Goal: Information Seeking & Learning: Learn about a topic

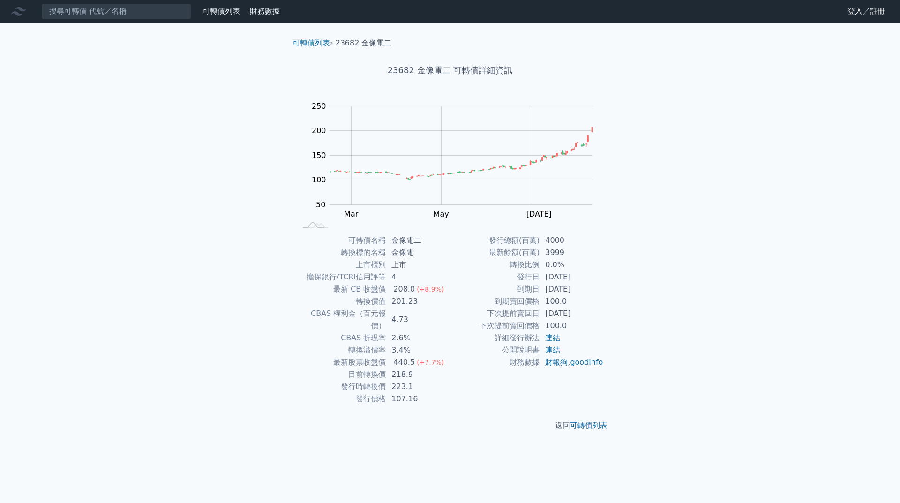
click at [442, 356] on td "440.5 (+7.7%)" at bounding box center [418, 362] width 64 height 12
drag, startPoint x: 413, startPoint y: 311, endPoint x: 418, endPoint y: 310, distance: 5.3
click at [415, 312] on td "4.73" at bounding box center [418, 320] width 64 height 24
click at [536, 210] on tspan "[DATE]" at bounding box center [539, 214] width 25 height 9
click at [429, 344] on td "3.4%" at bounding box center [418, 350] width 64 height 12
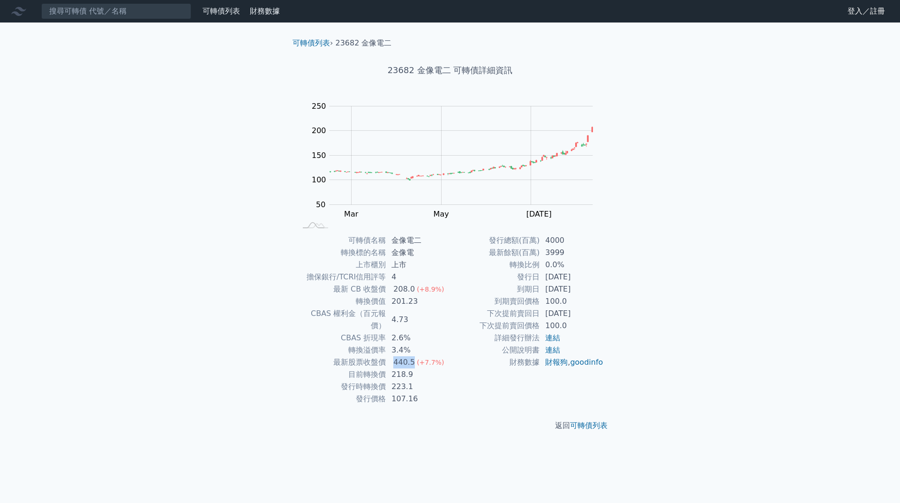
drag, startPoint x: 388, startPoint y: 355, endPoint x: 413, endPoint y: 349, distance: 25.4
click at [413, 356] on td "440.5 (+7.7%)" at bounding box center [418, 362] width 64 height 12
click at [435, 369] on td "218.9" at bounding box center [418, 375] width 64 height 12
click at [415, 303] on td "201.23" at bounding box center [418, 301] width 64 height 12
drag, startPoint x: 391, startPoint y: 364, endPoint x: 414, endPoint y: 363, distance: 22.5
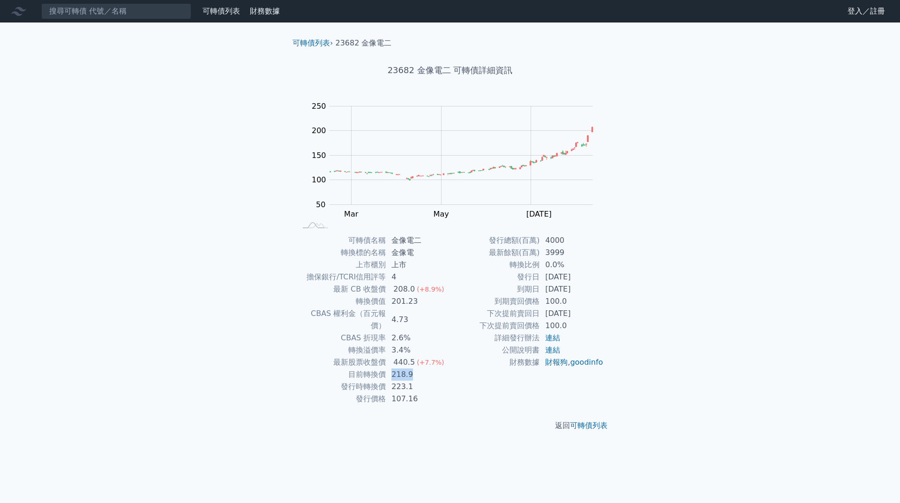
click at [414, 369] on td "218.9" at bounding box center [418, 375] width 64 height 12
click at [437, 381] on td "223.1" at bounding box center [418, 387] width 64 height 12
drag, startPoint x: 422, startPoint y: 364, endPoint x: 391, endPoint y: 365, distance: 30.5
click at [391, 369] on td "218.9" at bounding box center [418, 375] width 64 height 12
click at [425, 381] on td "223.1" at bounding box center [418, 387] width 64 height 12
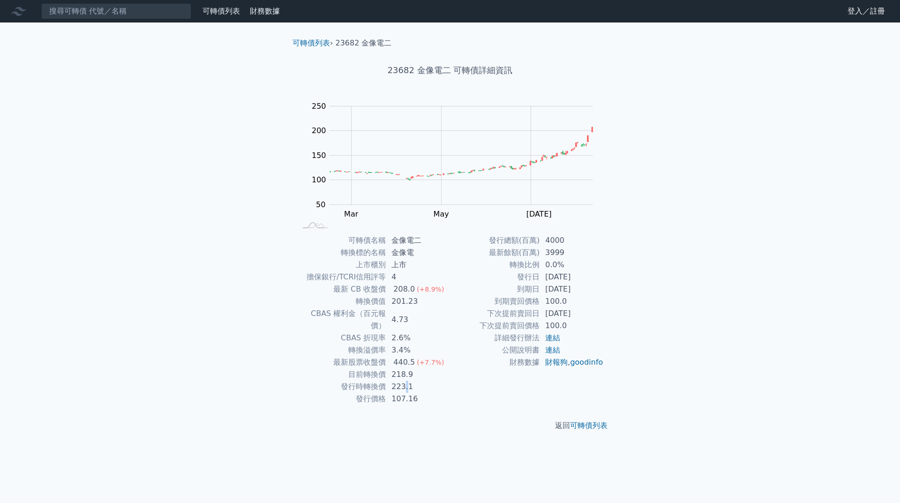
click at [403, 381] on td "223.1" at bounding box center [418, 387] width 64 height 12
click at [414, 369] on td "218.9" at bounding box center [418, 375] width 64 height 12
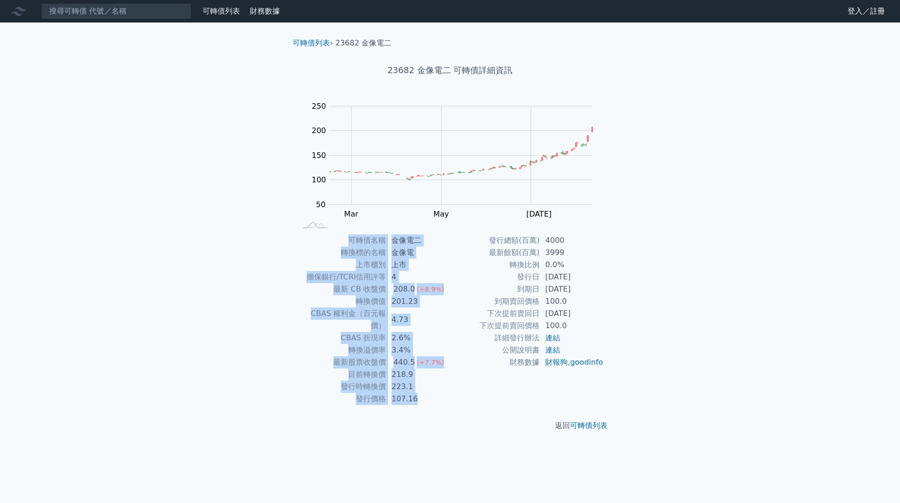
drag, startPoint x: 346, startPoint y: 242, endPoint x: 566, endPoint y: 389, distance: 264.6
click at [566, 389] on div "可轉債名稱 金像電二 轉換標的名稱 金像電 上市櫃別 上市 擔保銀行/TCRI信用評等 4 最新 CB 收盤價 208.0 (+8.9%) 轉換價值 201.…" at bounding box center [450, 319] width 330 height 171
copy div "可轉債名稱 金像電二 轉換標的名稱 金像電 上市櫃別 上市 擔保銀行/TCRI信用評等 4 最新 CB 收盤價 208.0 (+8.9%) 轉換價值 201.…"
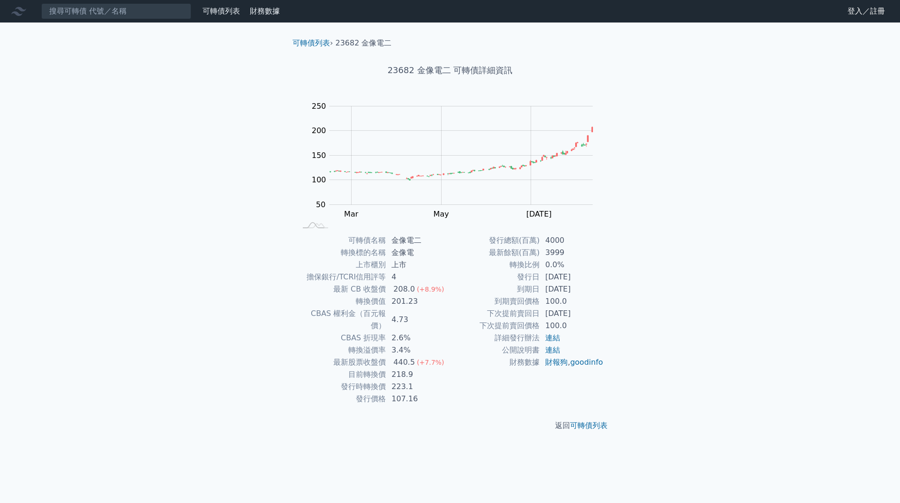
click at [608, 50] on div "23682 金像電二 可轉債詳細資訊" at bounding box center [450, 70] width 330 height 43
click at [472, 464] on div "可轉債列表 財務數據 可轉債列表 財務數據 登入／註冊 登入／註冊 可轉債列表 › 23682 金像電二 23682 金像電二 可轉債詳細資訊 Zoom Ou…" at bounding box center [450, 251] width 900 height 503
click at [59, 363] on div "可轉債列表 財務數據 可轉債列表 財務數據 登入／註冊 登入／註冊 可轉債列表 › 23682 金像電二 23682 金像電二 可轉債詳細資訊 Zoom Ou…" at bounding box center [450, 251] width 900 height 503
click at [605, 280] on div "可轉債名稱 金像電二 轉換標的名稱 金像電 上市櫃別 上市 擔保銀行/TCRI信用評等 4 最新 CB 收盤價 208.0 (+8.9%) 轉換價值 201.…" at bounding box center [450, 319] width 330 height 171
